Goal: Information Seeking & Learning: Find specific fact

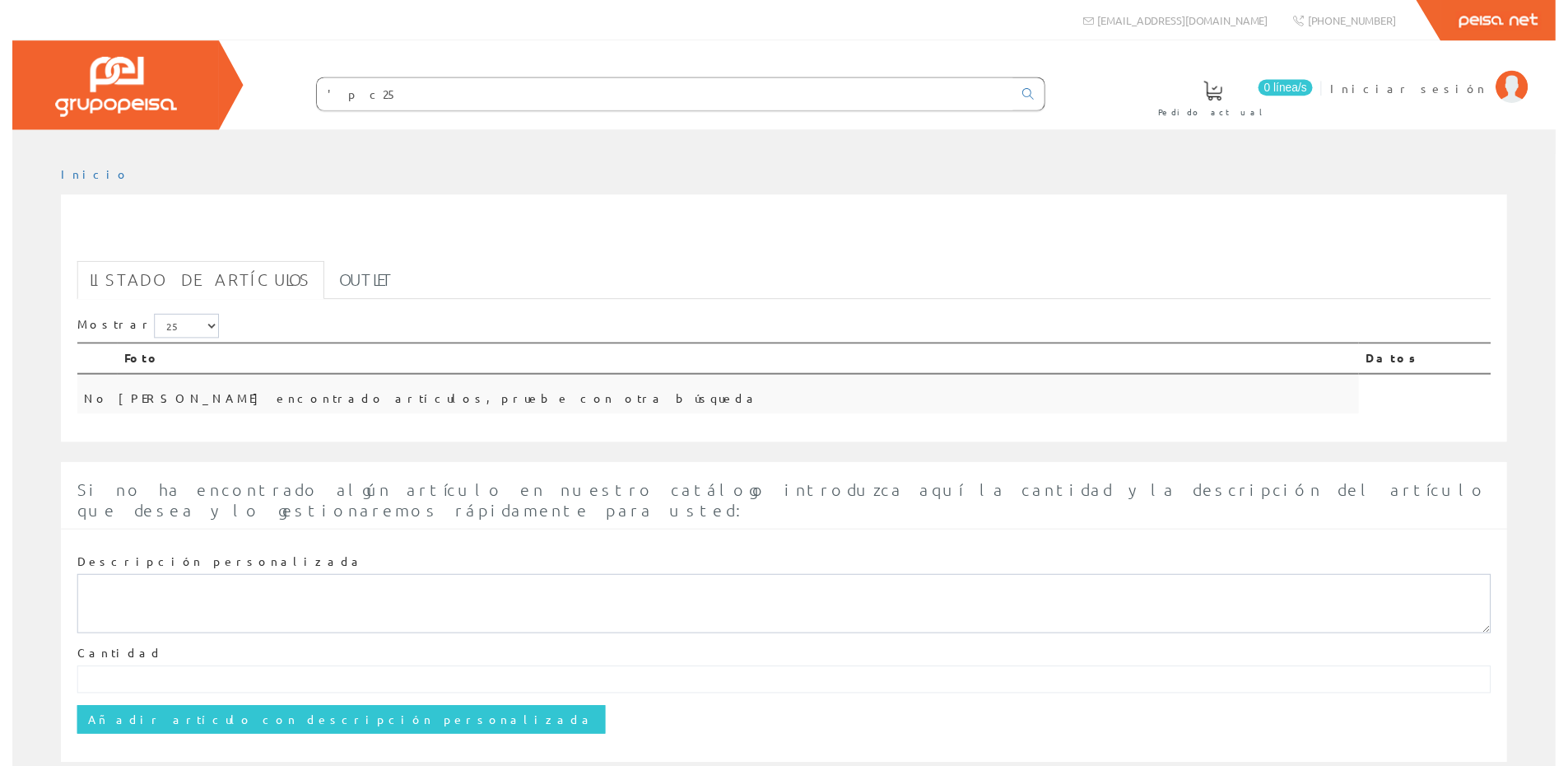
scroll to position [23, 0]
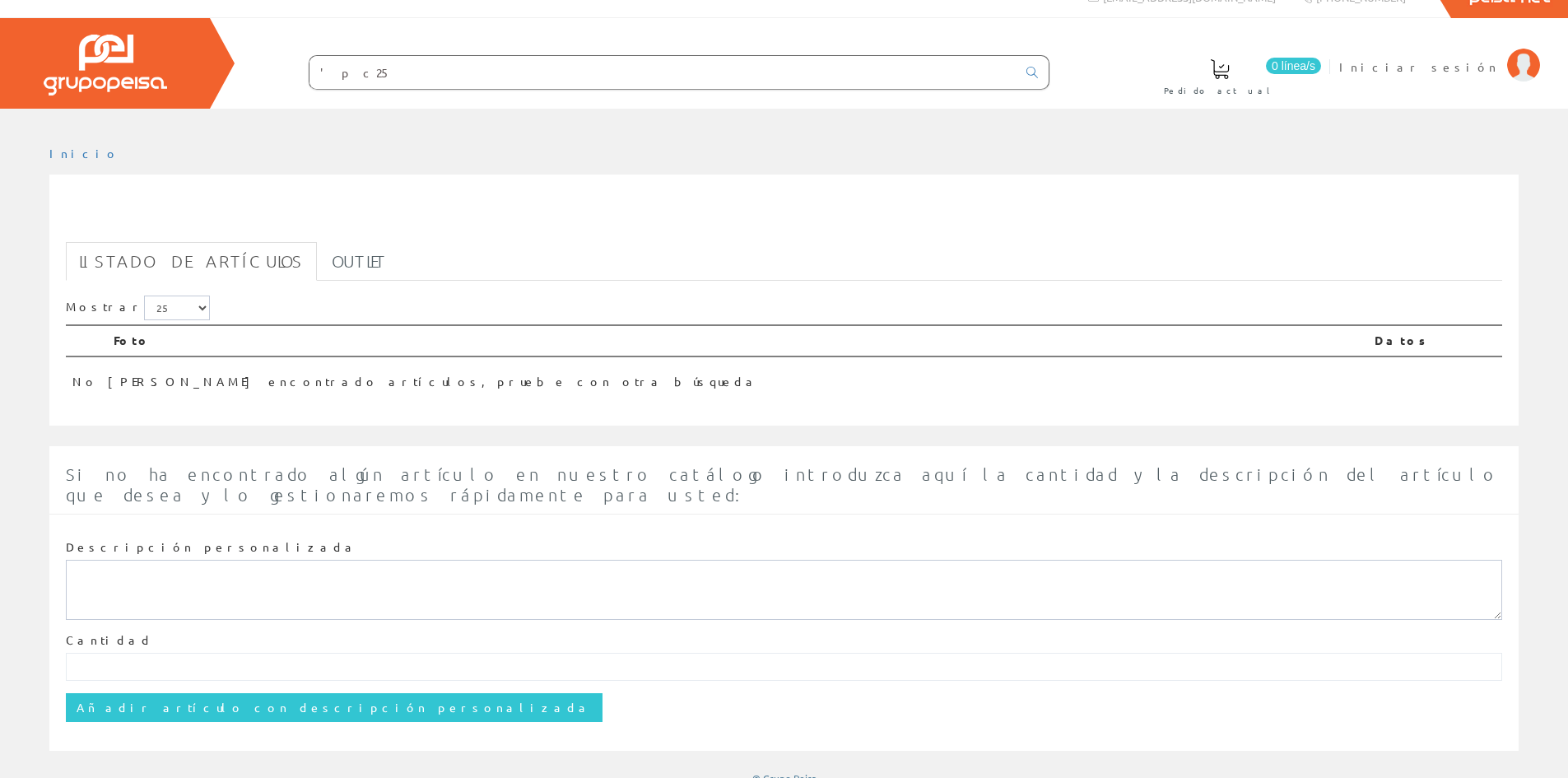
click at [324, 71] on input "'p c25" at bounding box center [662, 72] width 707 height 33
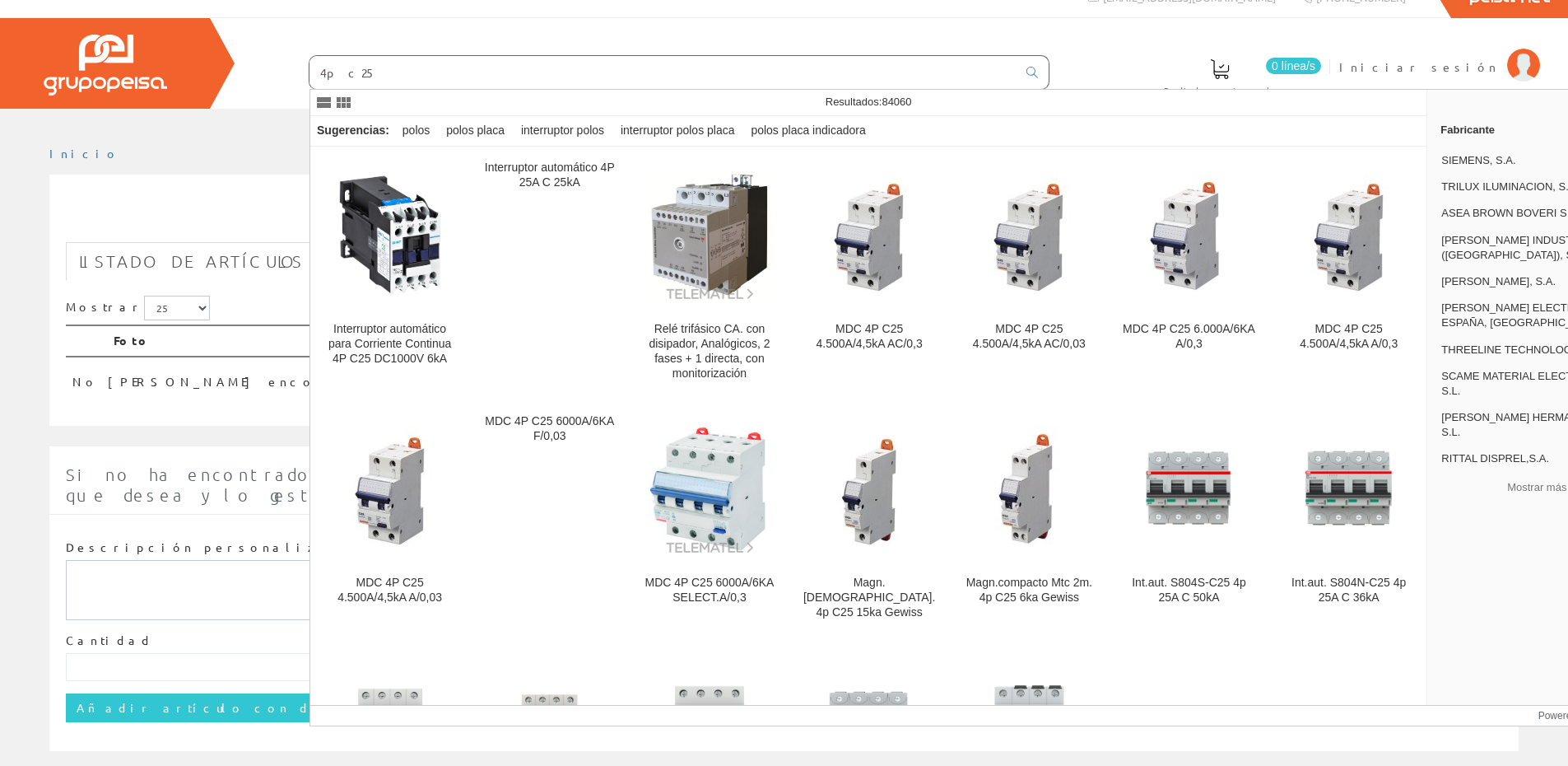
type input "4p c25"
click at [708, 521] on img at bounding box center [709, 489] width 132 height 133
click at [694, 519] on img at bounding box center [709, 489] width 132 height 133
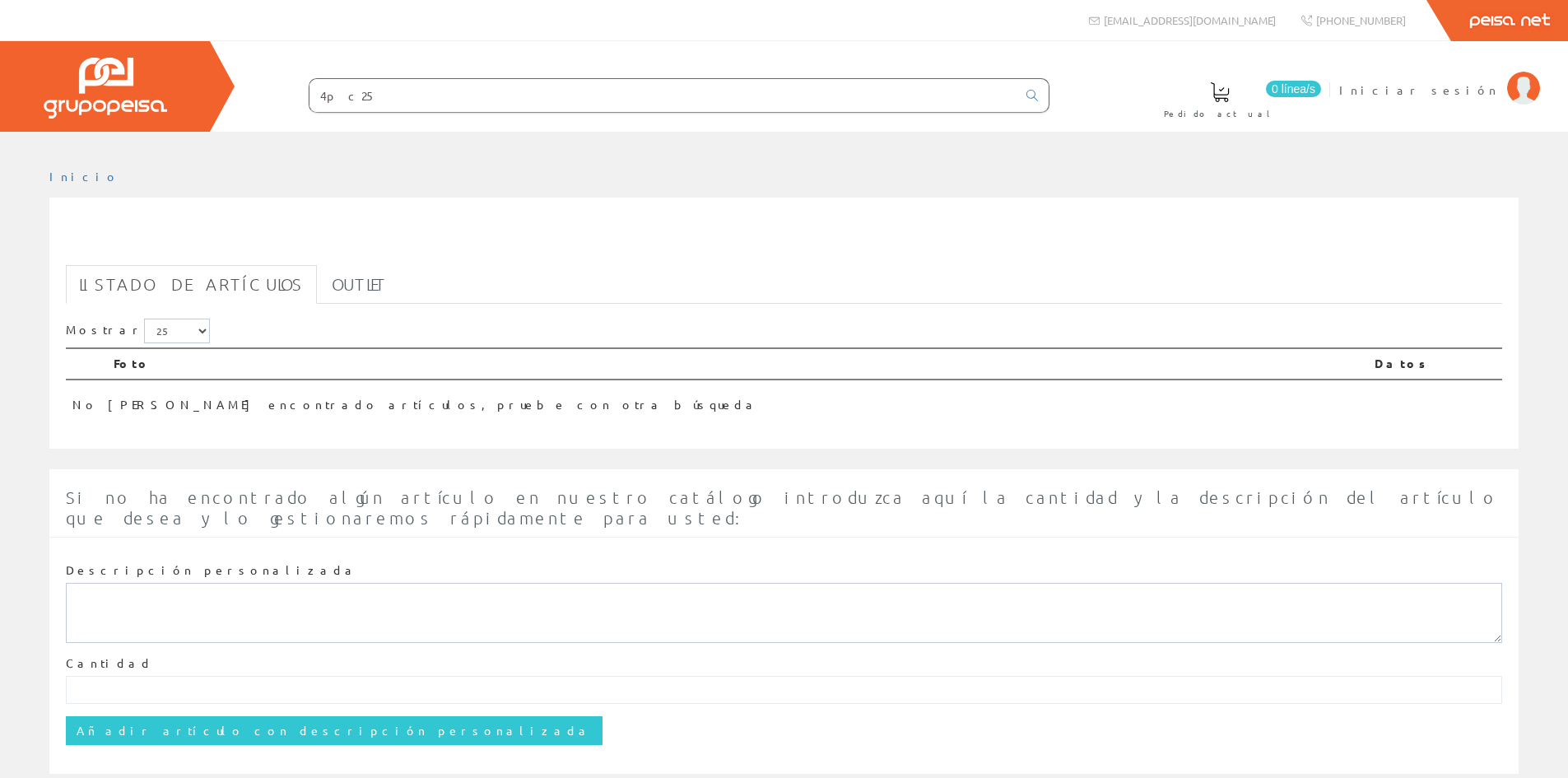
click at [483, 95] on input "4p c25" at bounding box center [662, 95] width 707 height 33
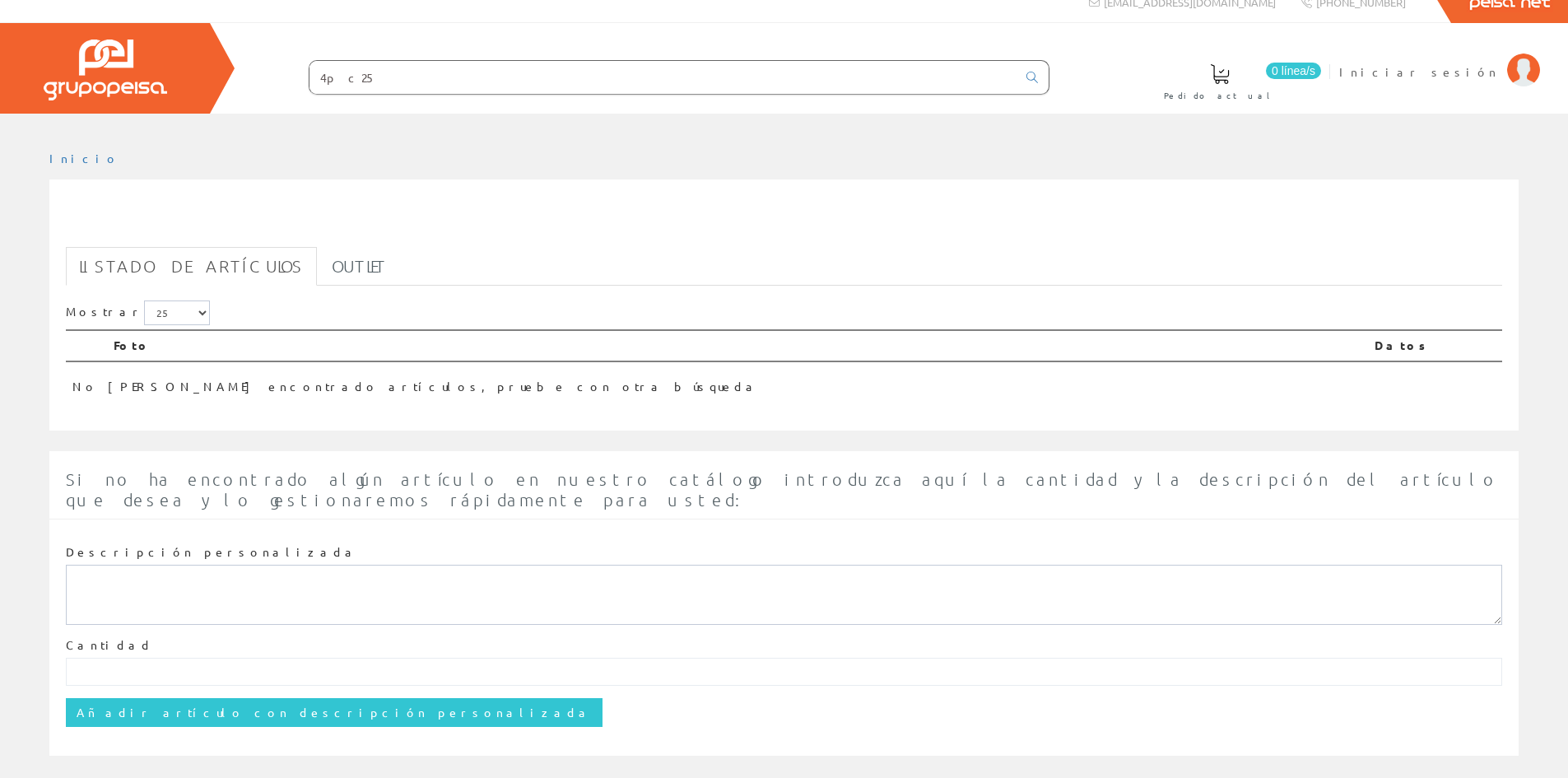
scroll to position [23, 0]
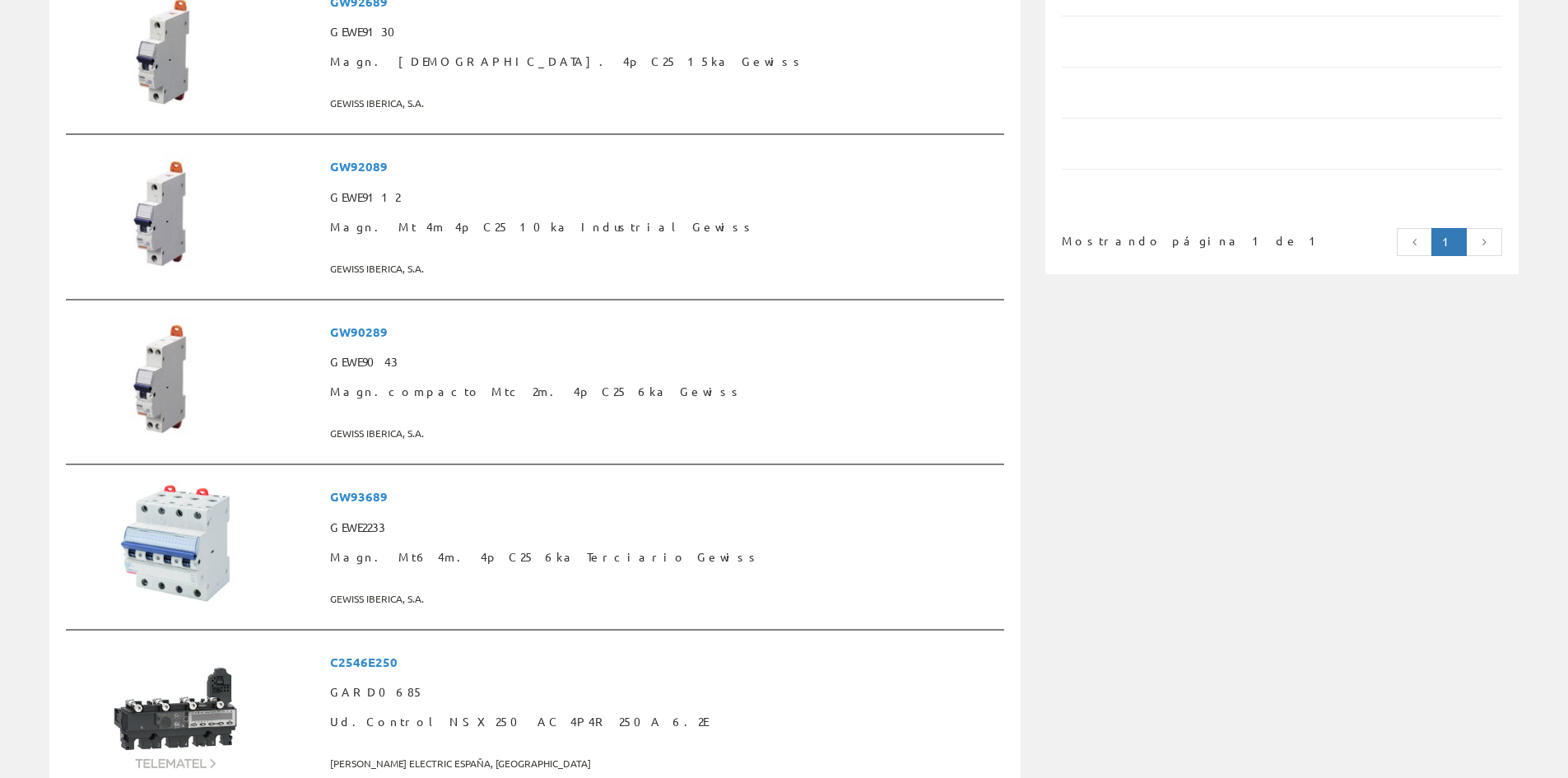
scroll to position [1152, 0]
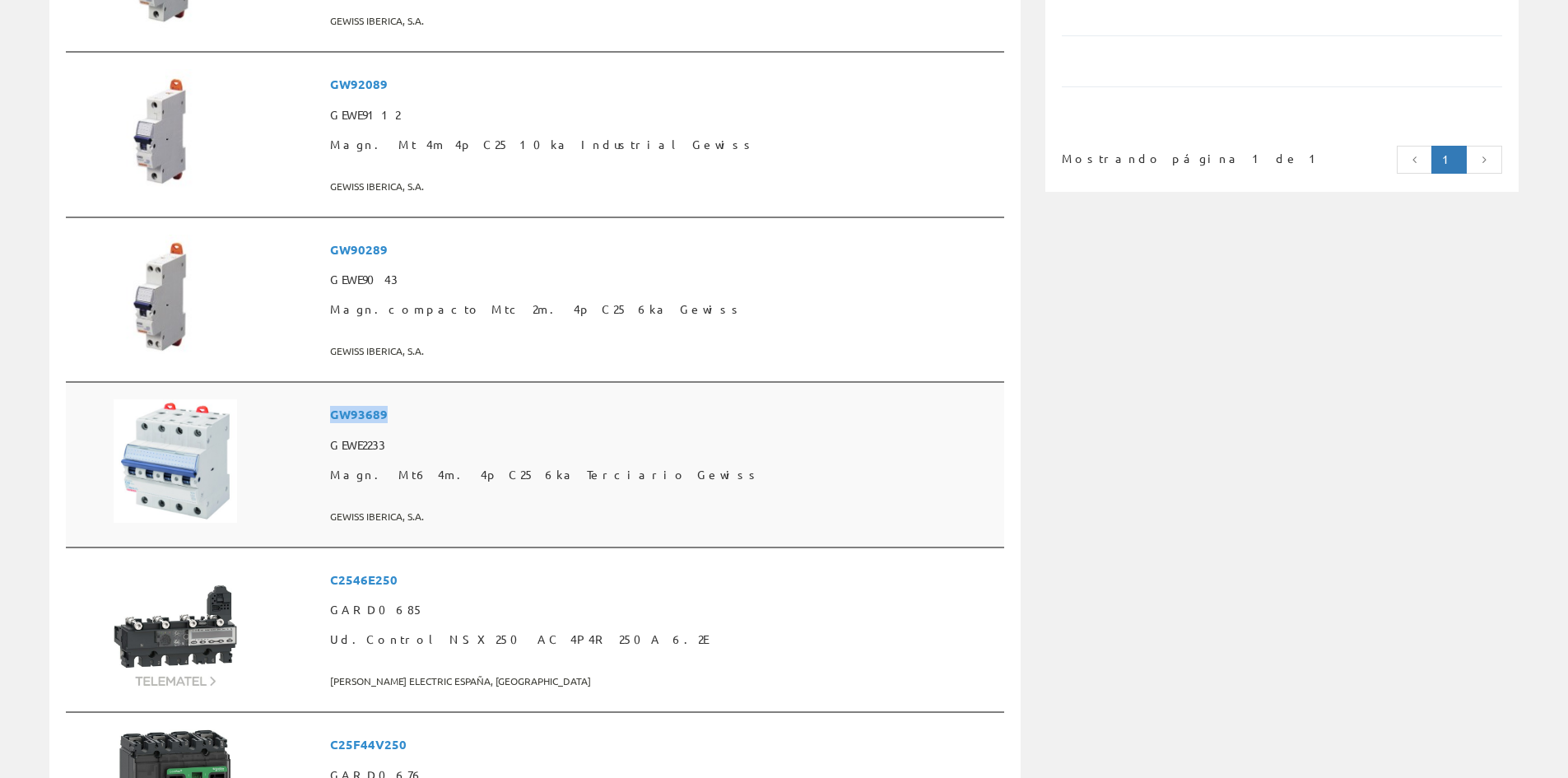
drag, startPoint x: 508, startPoint y: 412, endPoint x: 440, endPoint y: 414, distance: 68.0
click at [440, 414] on span "GW93689" at bounding box center [663, 415] width 667 height 30
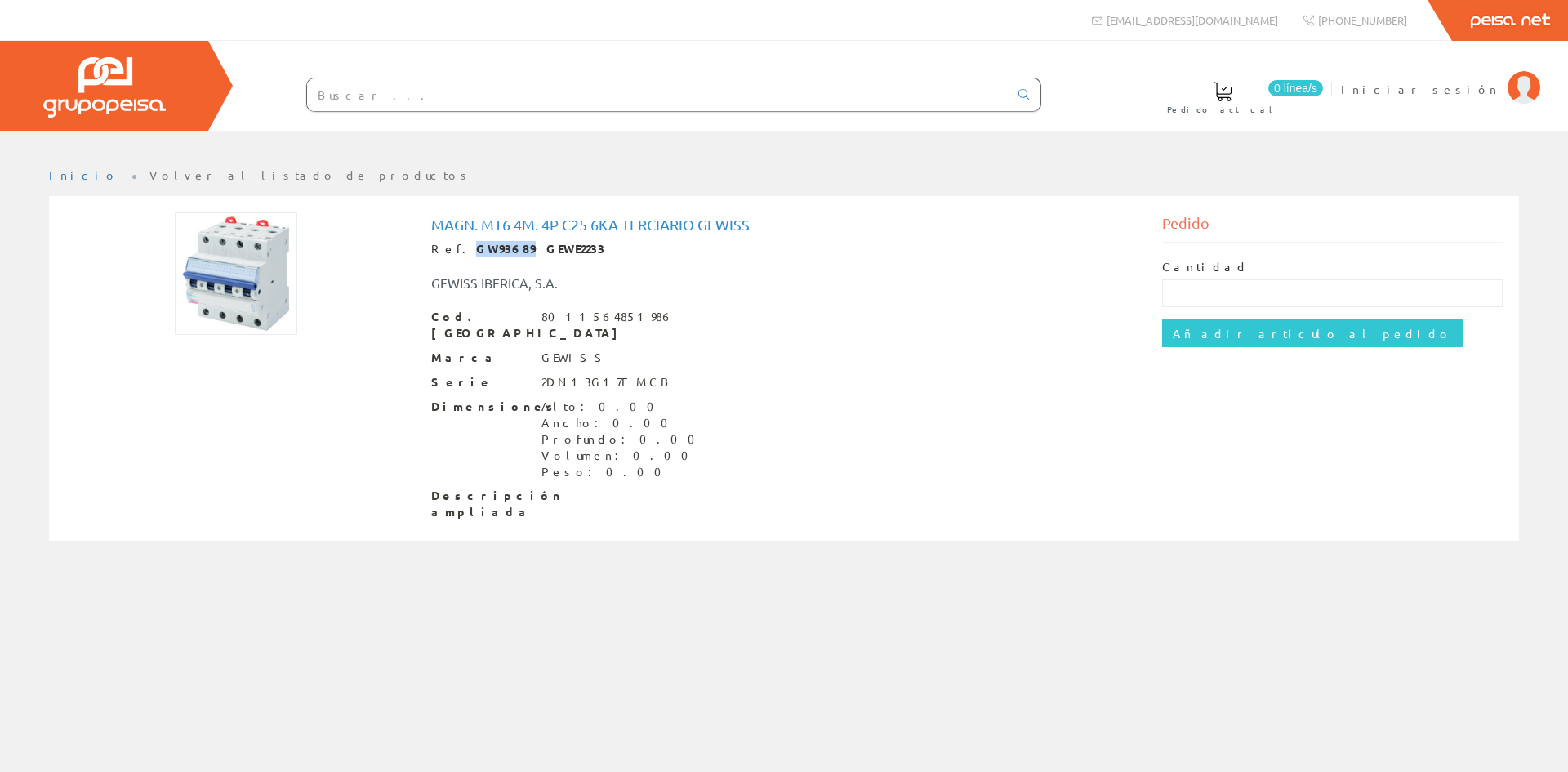
drag, startPoint x: 503, startPoint y: 249, endPoint x: 453, endPoint y: 247, distance: 50.0
click at [453, 247] on div "Ref. GW93689 GEWE2233" at bounding box center [784, 249] width 706 height 16
copy strong "GW93689"
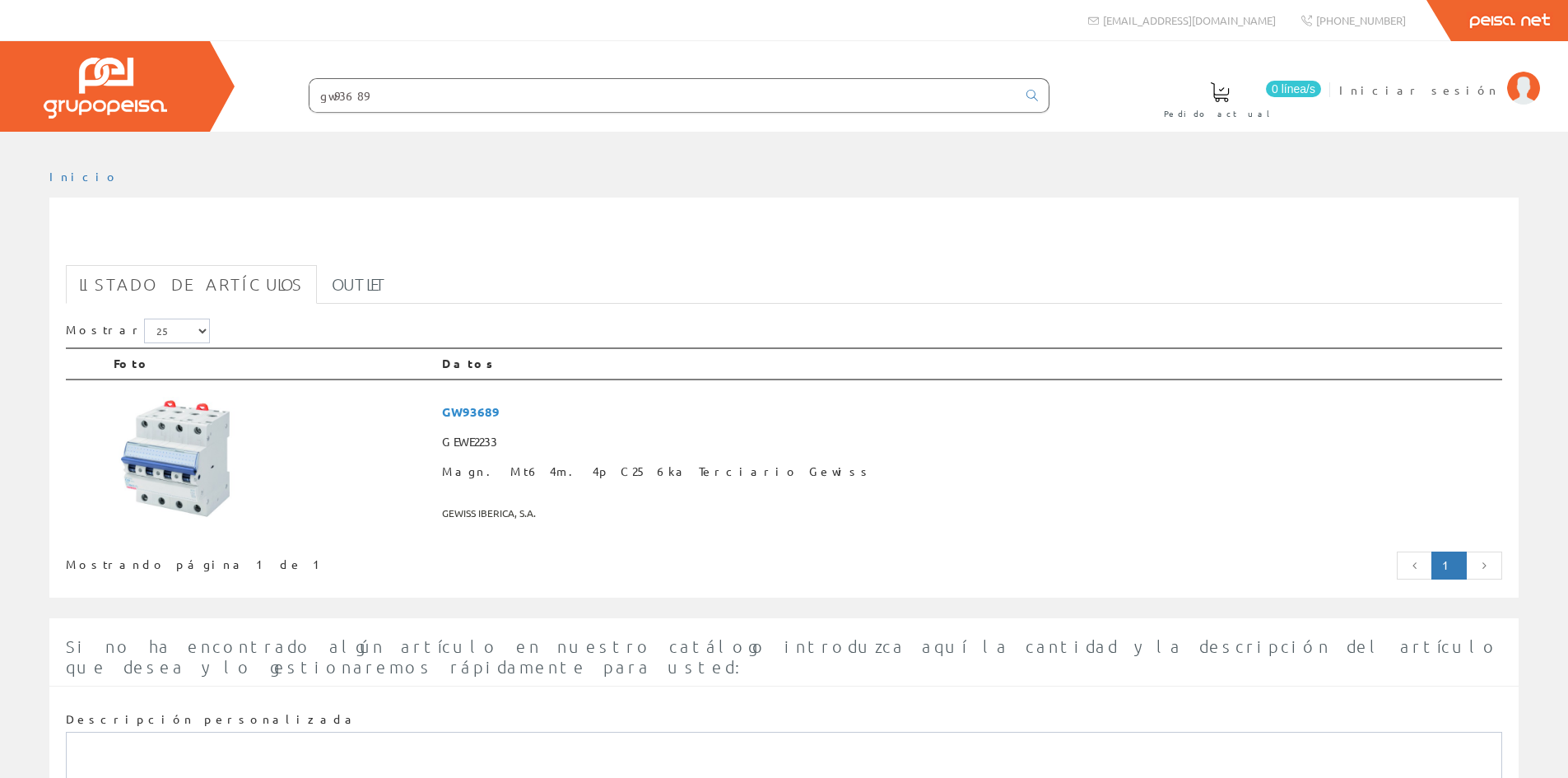
drag, startPoint x: 478, startPoint y: 95, endPoint x: 73, endPoint y: 48, distance: 407.7
click at [73, 48] on div "0 línea/s Pedido actual Iniciar sesión" at bounding box center [784, 86] width 1568 height 91
paste input "GWD442"
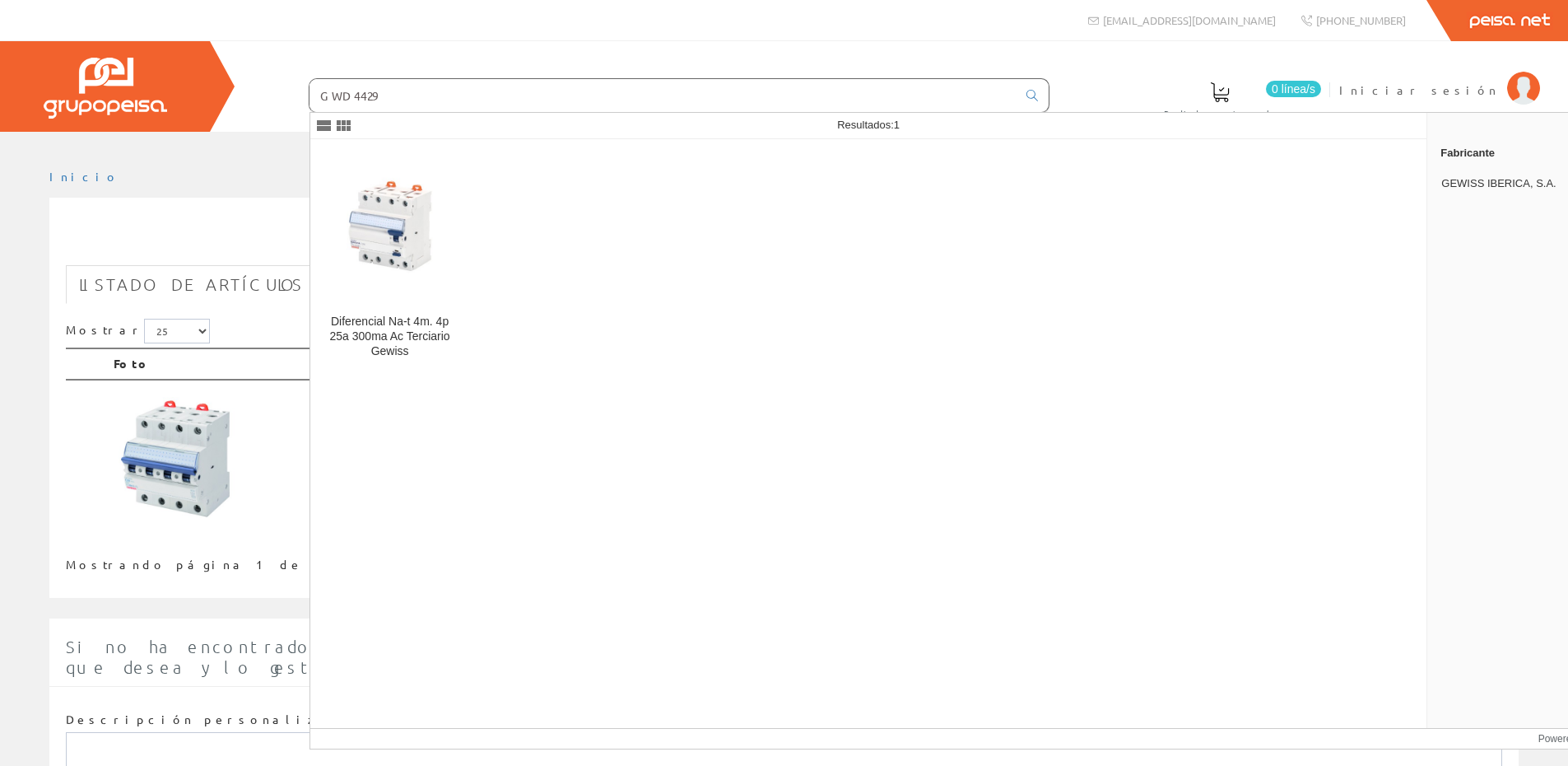
type input "GWD4429"
